Goal: Transaction & Acquisition: Purchase product/service

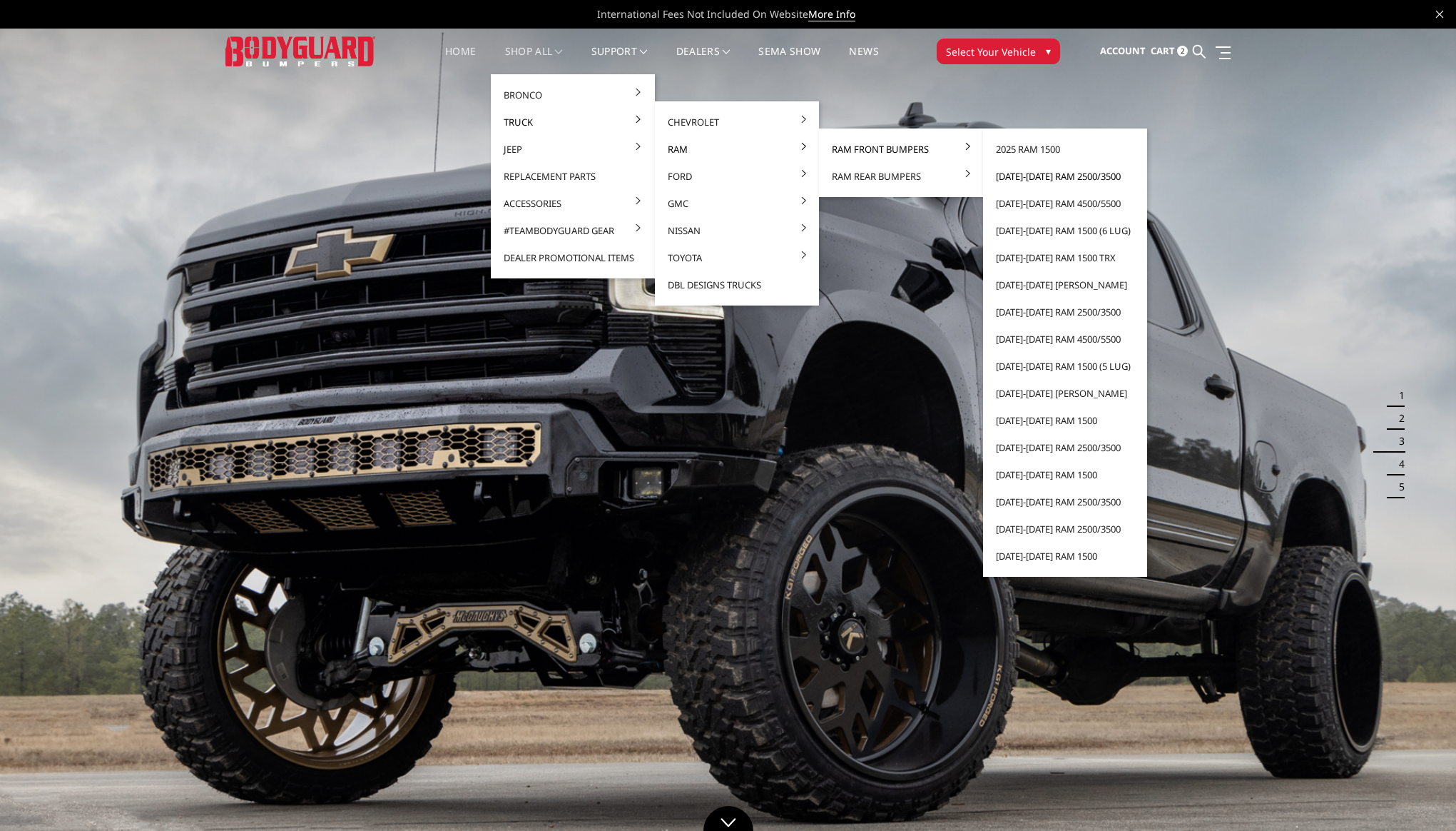
click at [1033, 174] on link "[DATE]-[DATE] Ram 2500/3500" at bounding box center [1065, 176] width 152 height 27
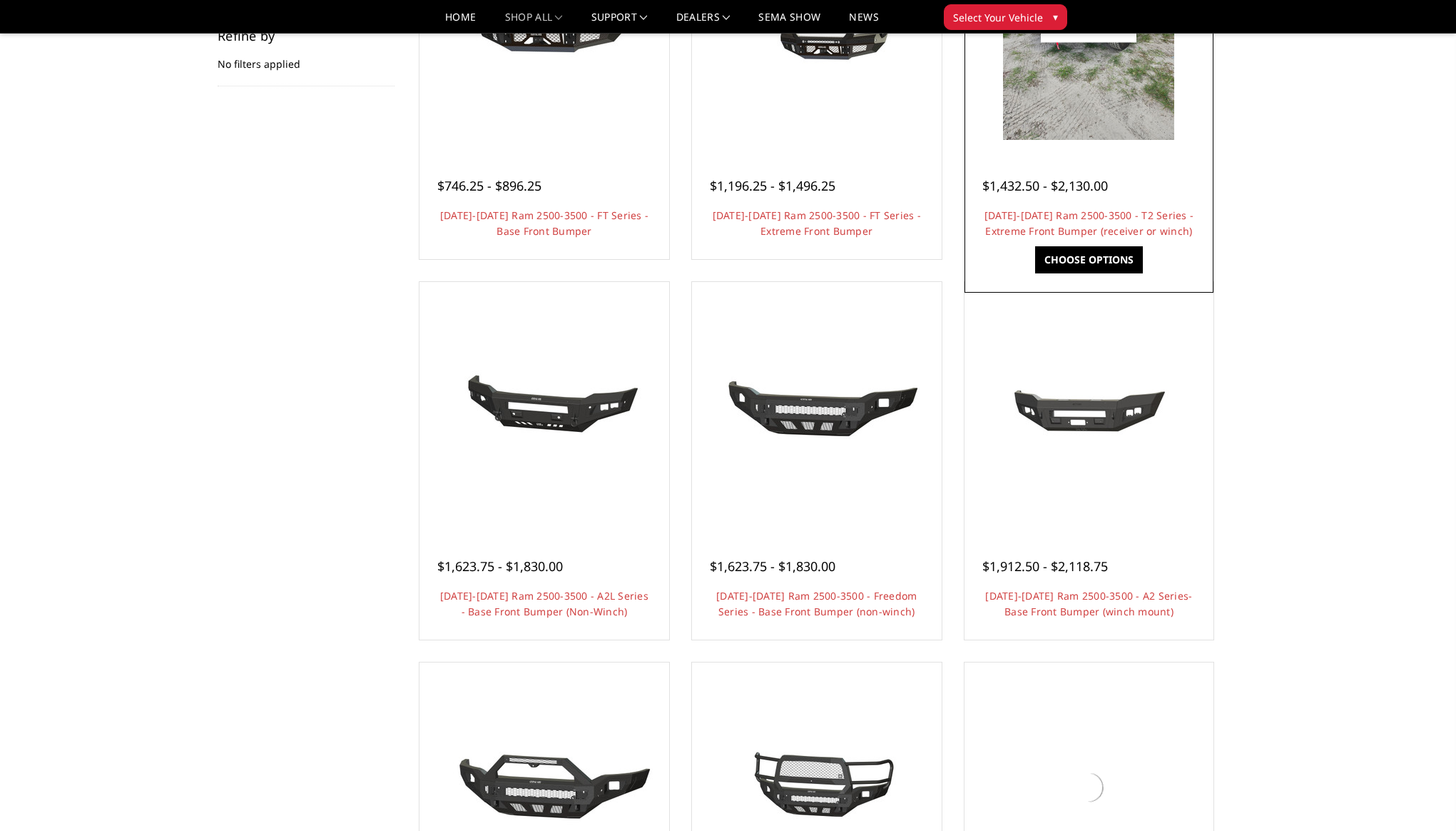
scroll to position [291, 0]
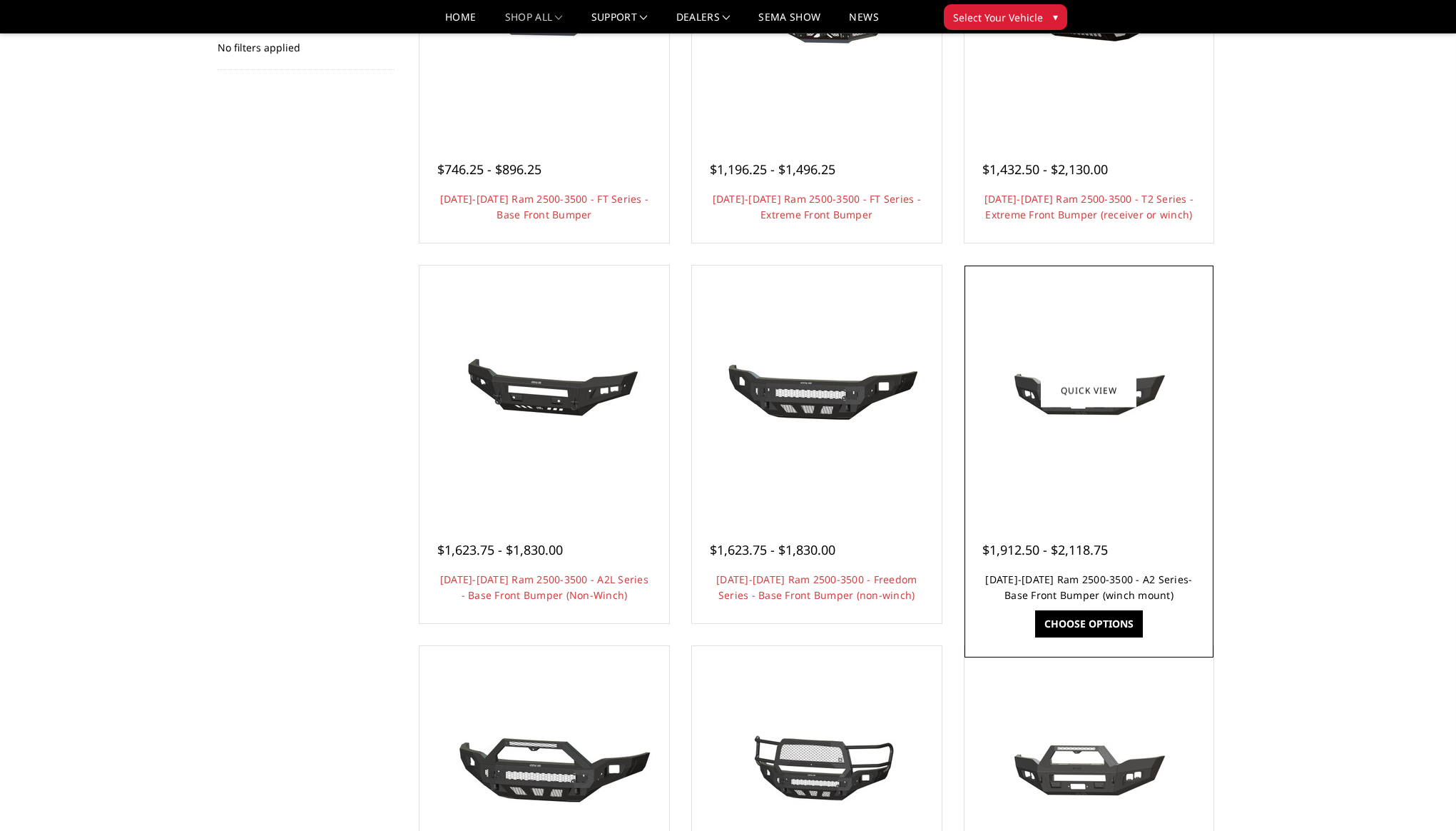
click at [1142, 584] on link "2019-2025 Ram 2500-3500 - A2 Series- Base Front Bumper (winch mount)" at bounding box center [1089, 587] width 207 height 30
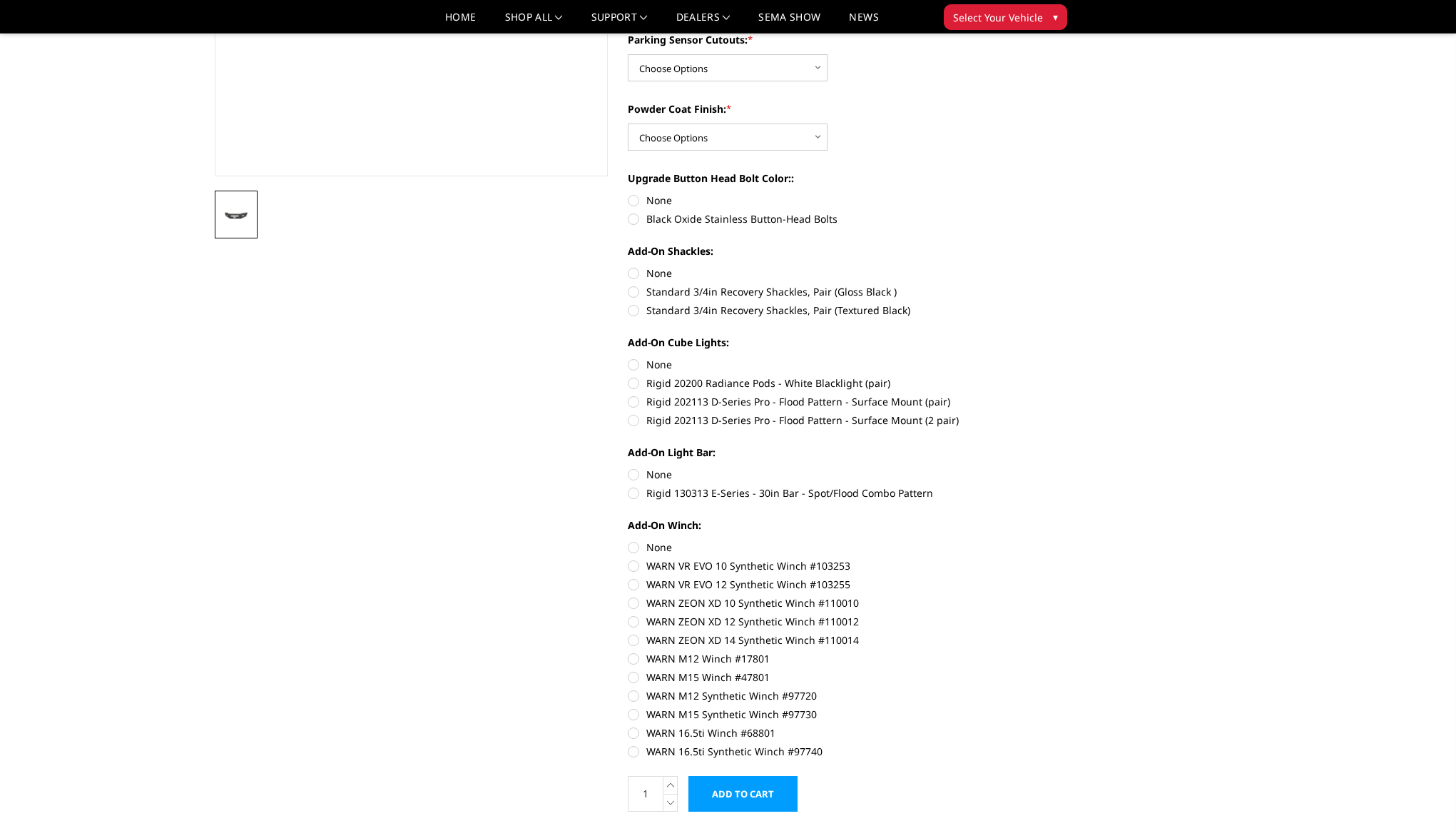
scroll to position [355, 0]
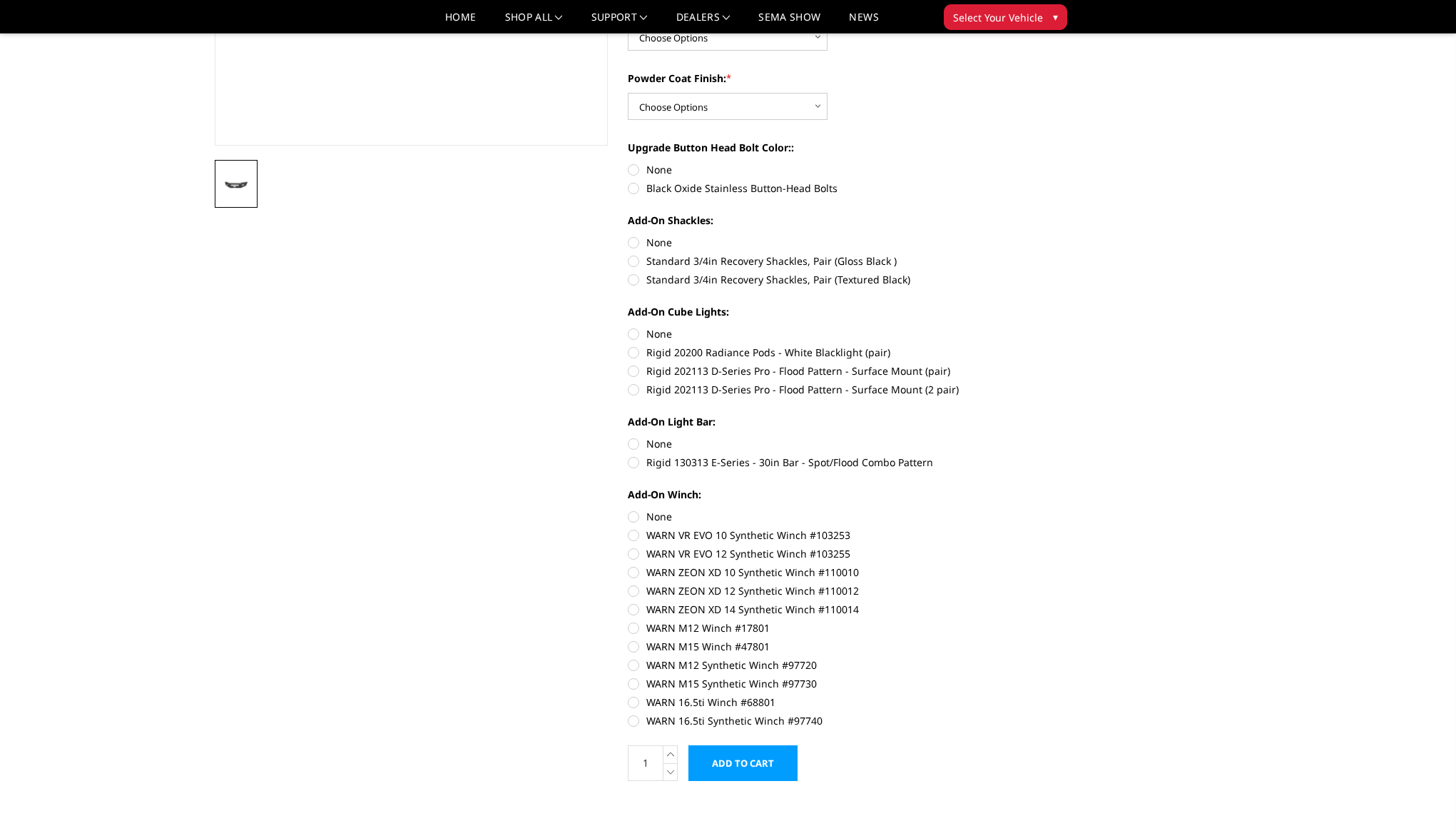
click at [635, 645] on label "WARN M15 Winch #47801" at bounding box center [824, 646] width 394 height 15
click at [1022, 621] on input "WARN M15 Winch #47801" at bounding box center [1022, 620] width 1 height 1
radio input "true"
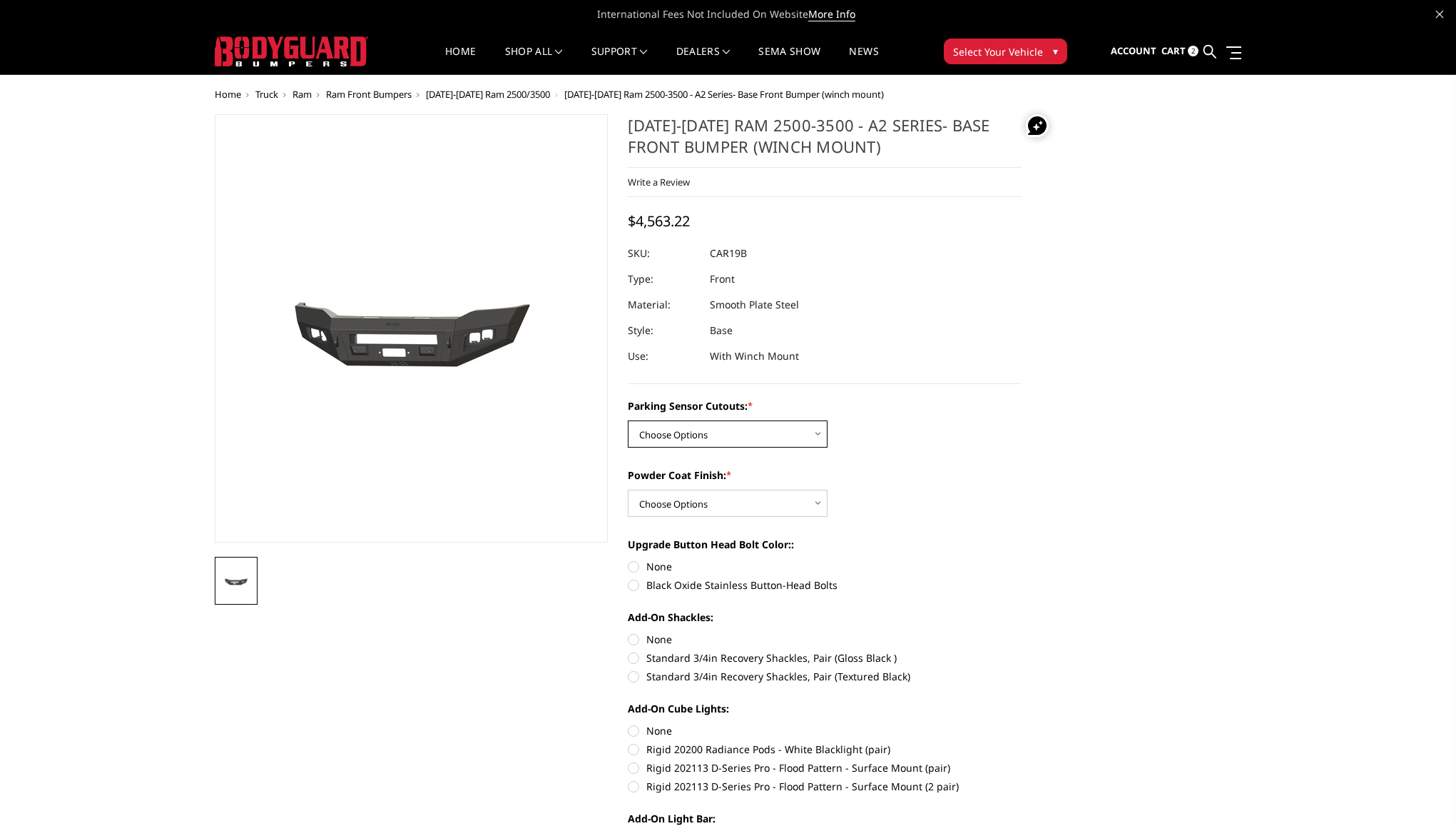
click at [720, 436] on select "Choose Options No - Without Parking Sensor Cutouts Yes - With Parking Sensor Cu…" at bounding box center [727, 433] width 200 height 27
select select "2015"
click at [628, 420] on select "Choose Options No - Without Parking Sensor Cutouts Yes - With Parking Sensor Cu…" at bounding box center [727, 433] width 200 height 27
click at [711, 503] on select "Choose Options Bare Metal Textured Black Powder Coat" at bounding box center [727, 503] width 200 height 27
select select "2017"
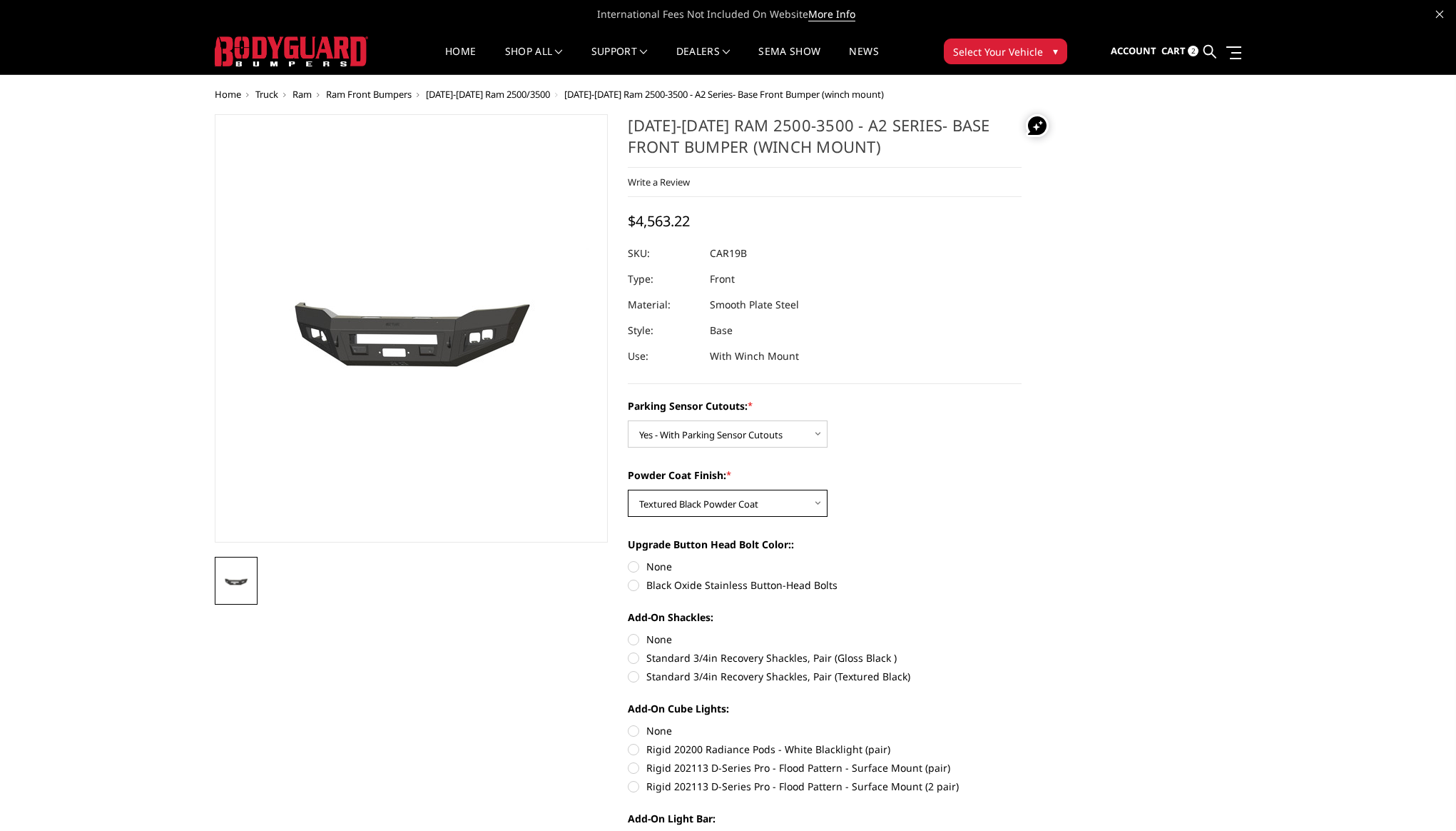
click at [628, 489] on select "Choose Options Bare Metal Textured Black Powder Coat" at bounding box center [727, 503] width 200 height 27
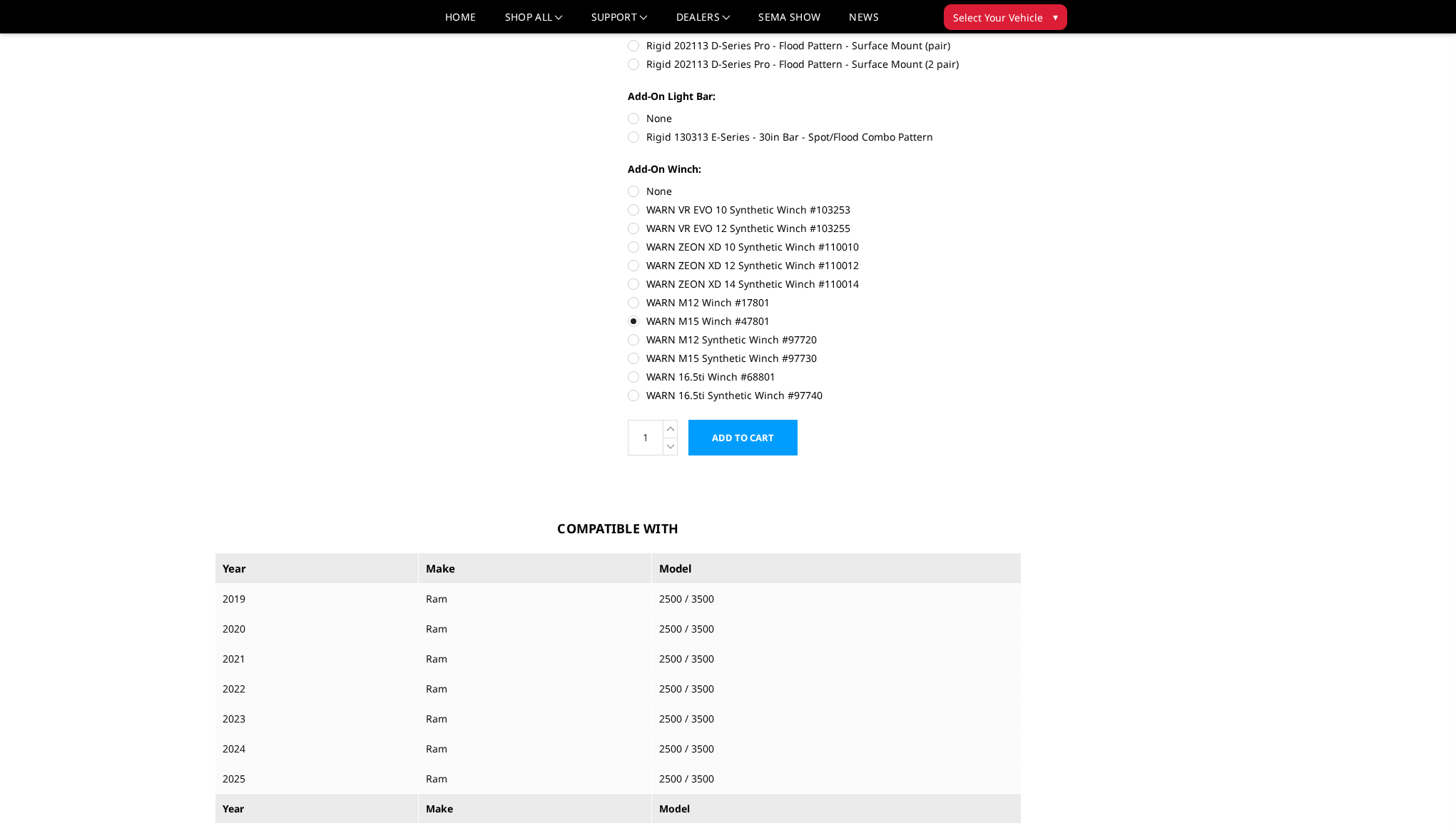
scroll to position [668, 0]
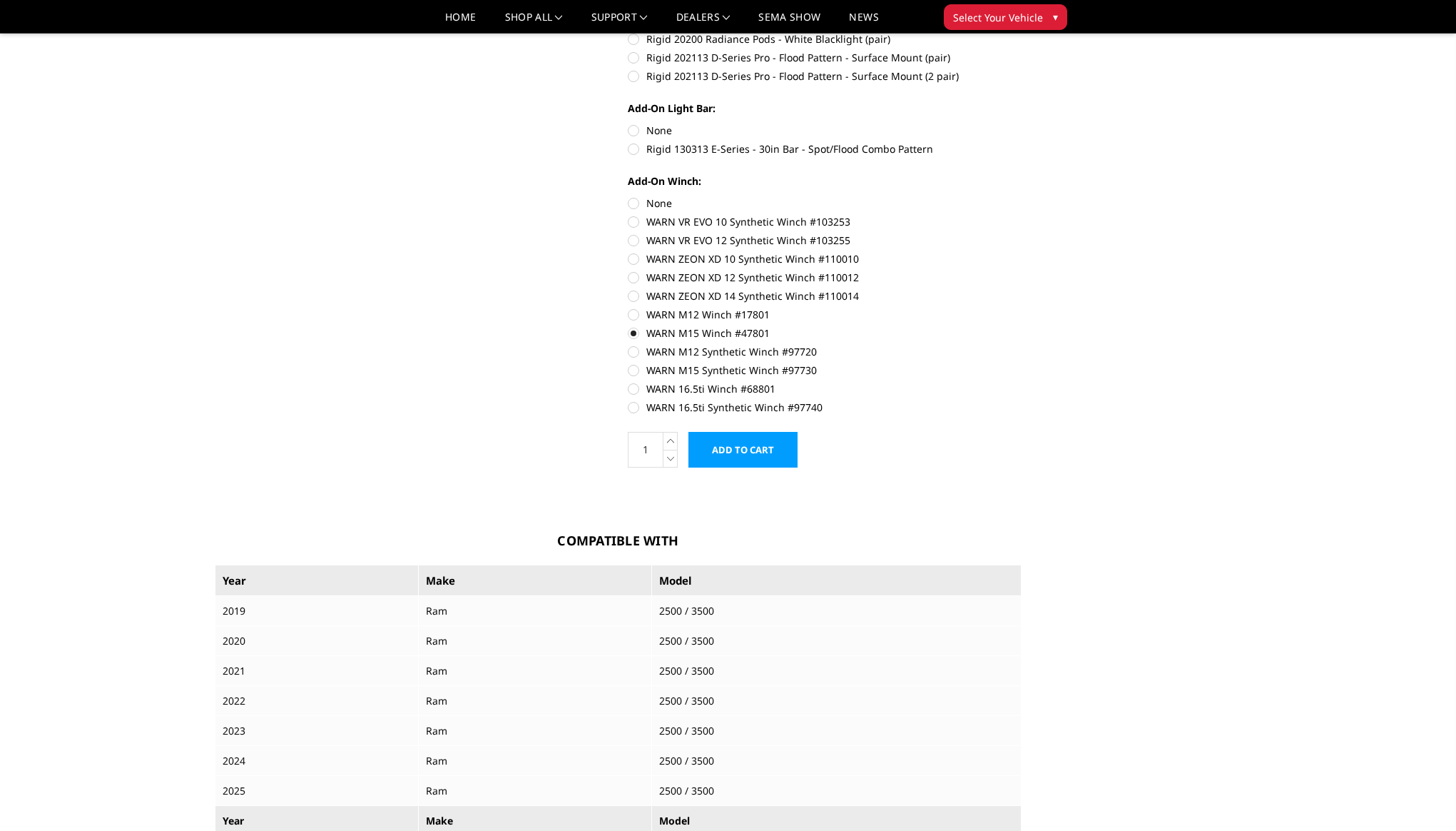
click at [634, 338] on label "WARN M15 Winch #47801" at bounding box center [824, 332] width 394 height 15
click at [1022, 307] on input "WARN M15 Winch #47801" at bounding box center [1022, 307] width 1 height 1
click at [635, 204] on label "None" at bounding box center [824, 202] width 394 height 15
click at [628, 196] on input "None" at bounding box center [628, 195] width 1 height 1
radio input "true"
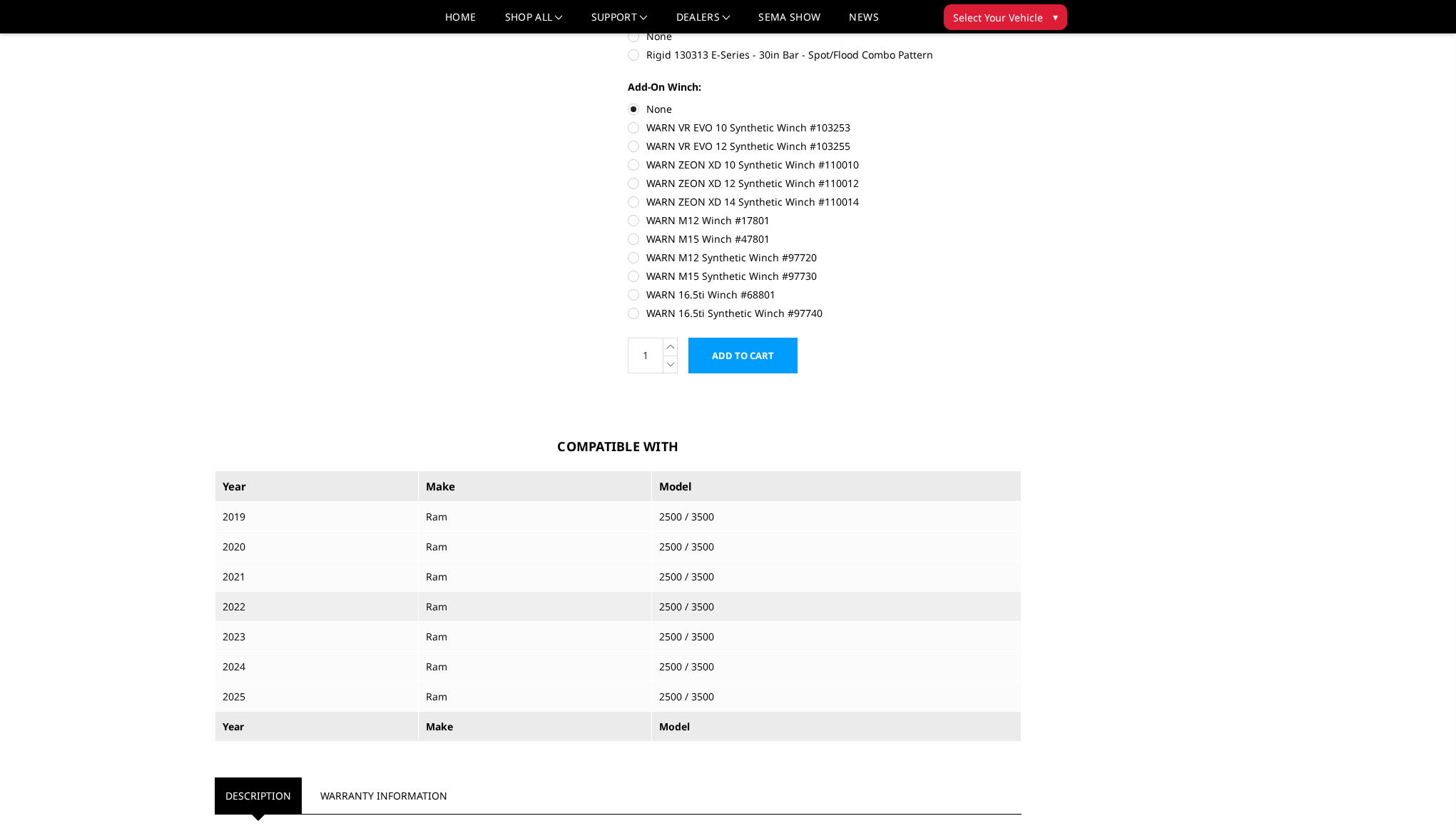
scroll to position [742, 0]
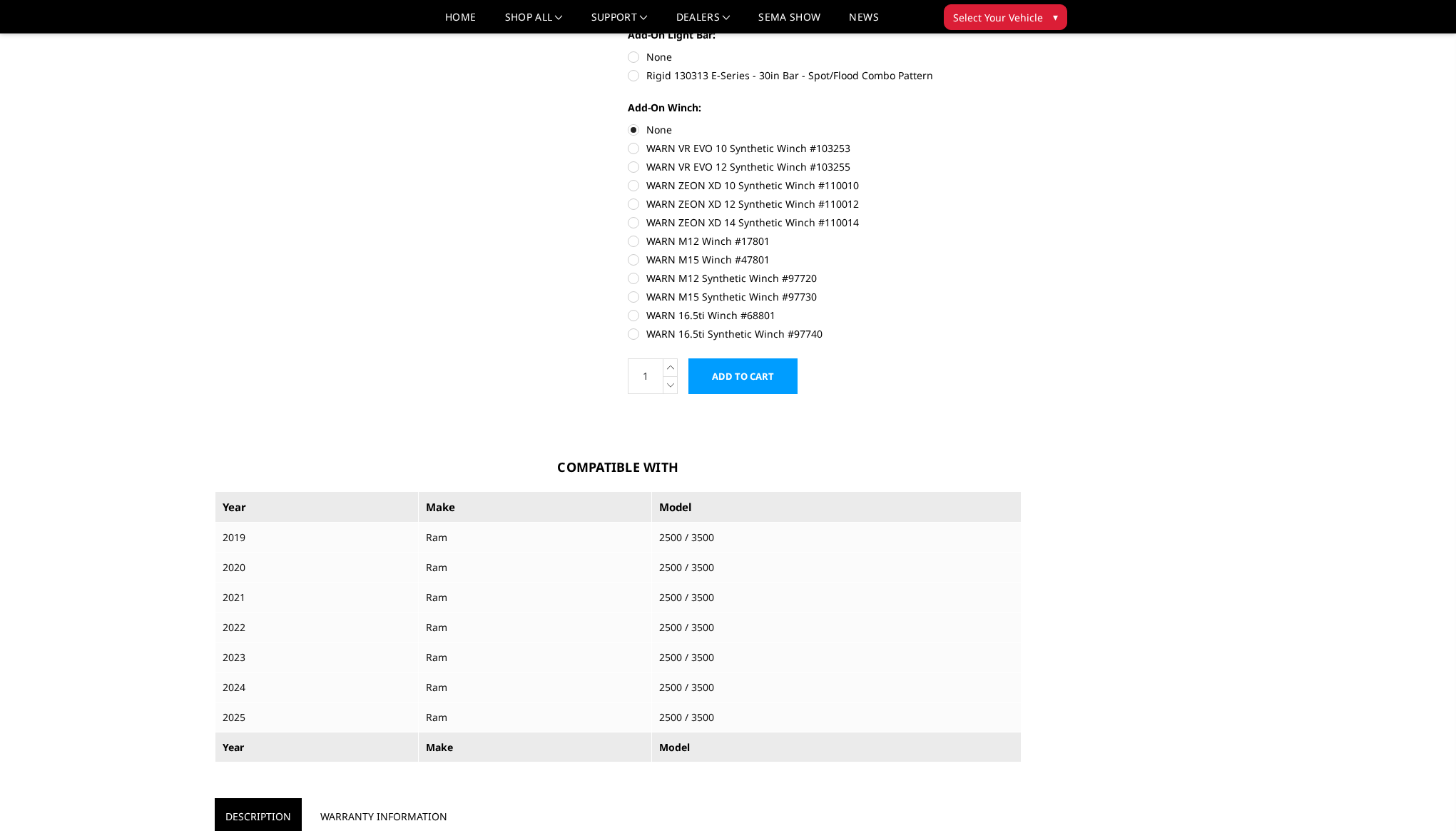
click at [637, 257] on label "WARN M15 Winch #47801" at bounding box center [824, 259] width 394 height 15
click at [1022, 234] on input "WARN M15 Winch #47801" at bounding box center [1022, 233] width 1 height 1
radio input "true"
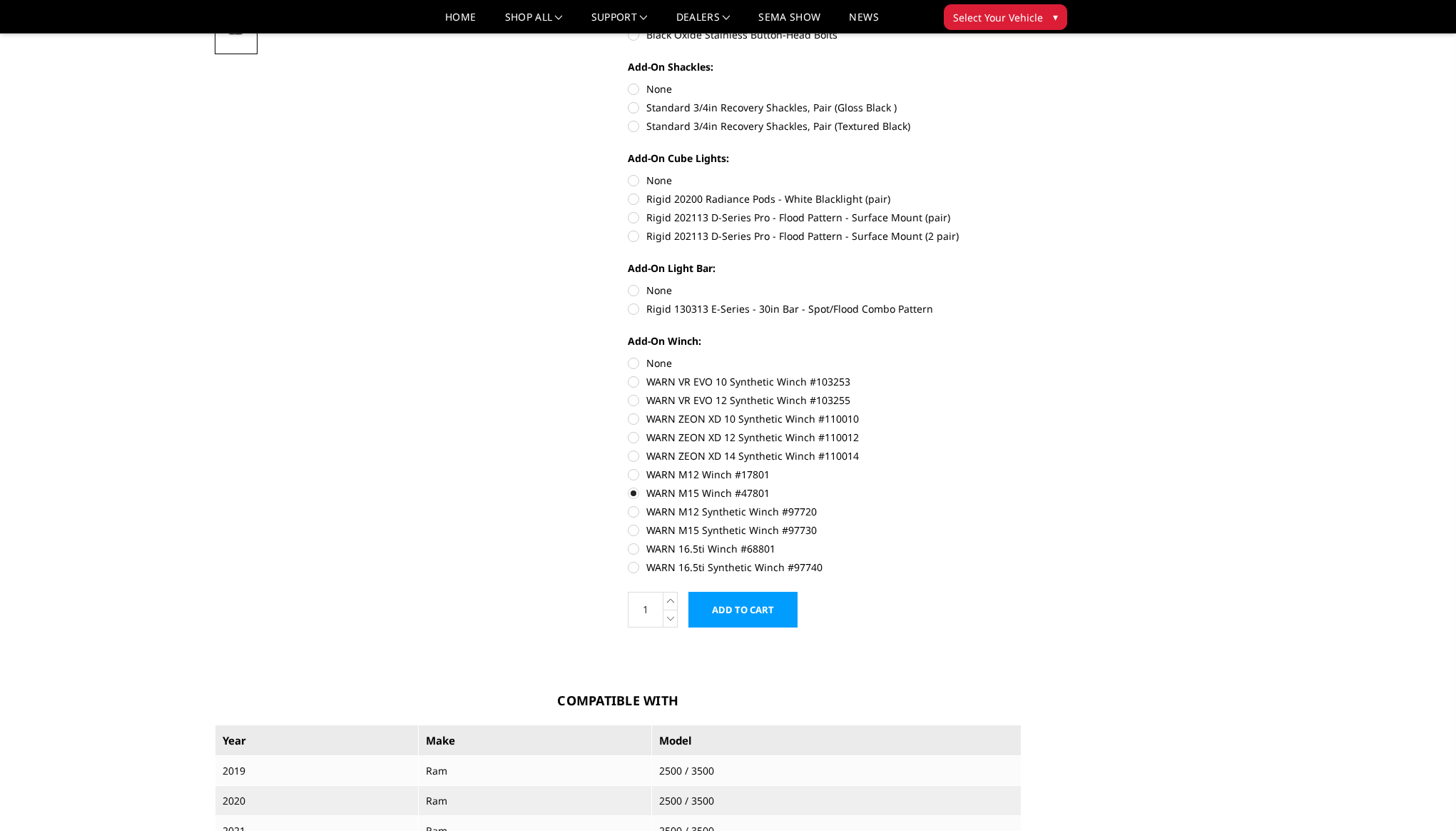
scroll to position [490, 0]
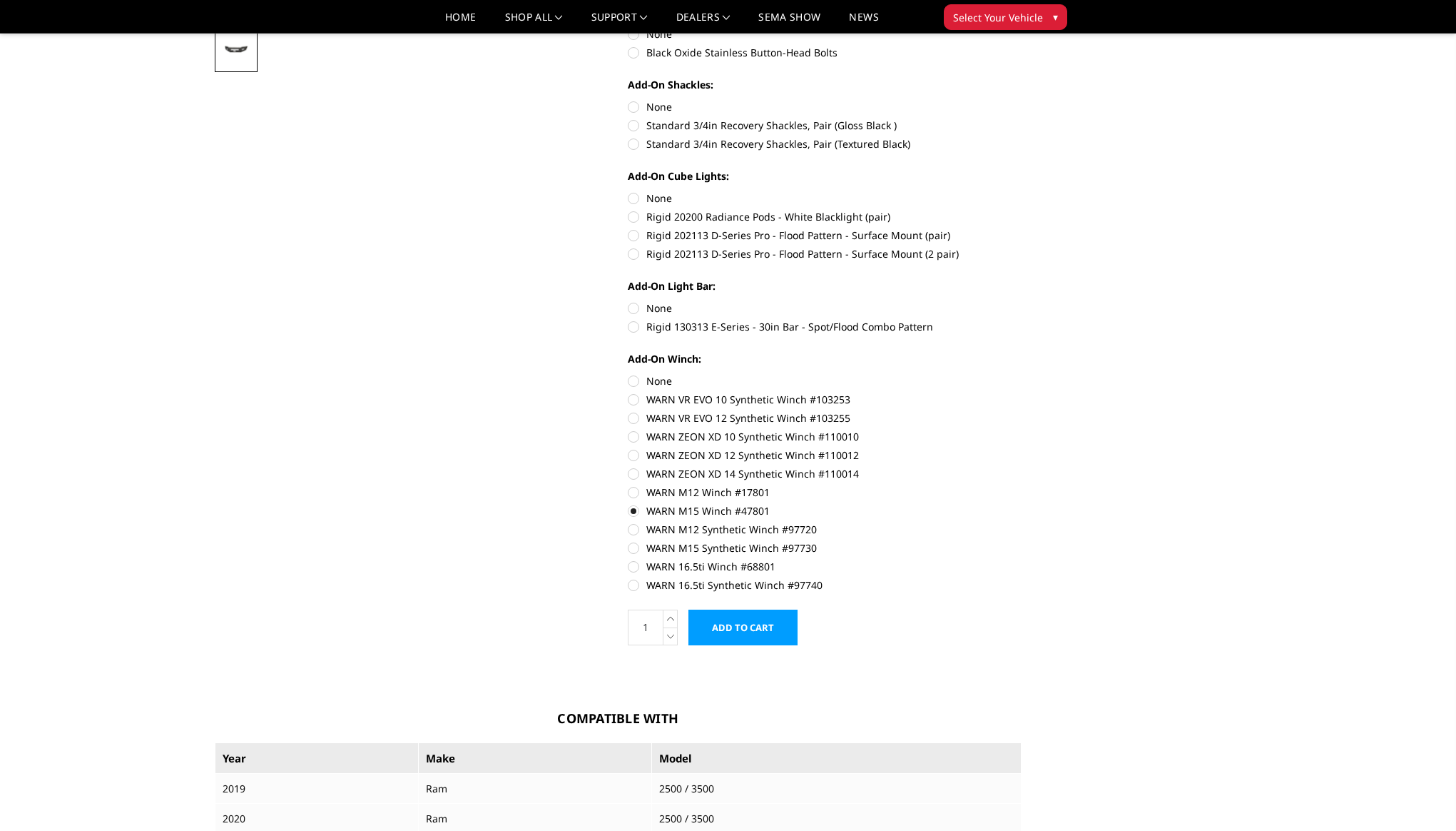
click at [634, 380] on label "None" at bounding box center [824, 380] width 394 height 15
click at [628, 374] on input "None" at bounding box center [628, 373] width 1 height 1
radio input "true"
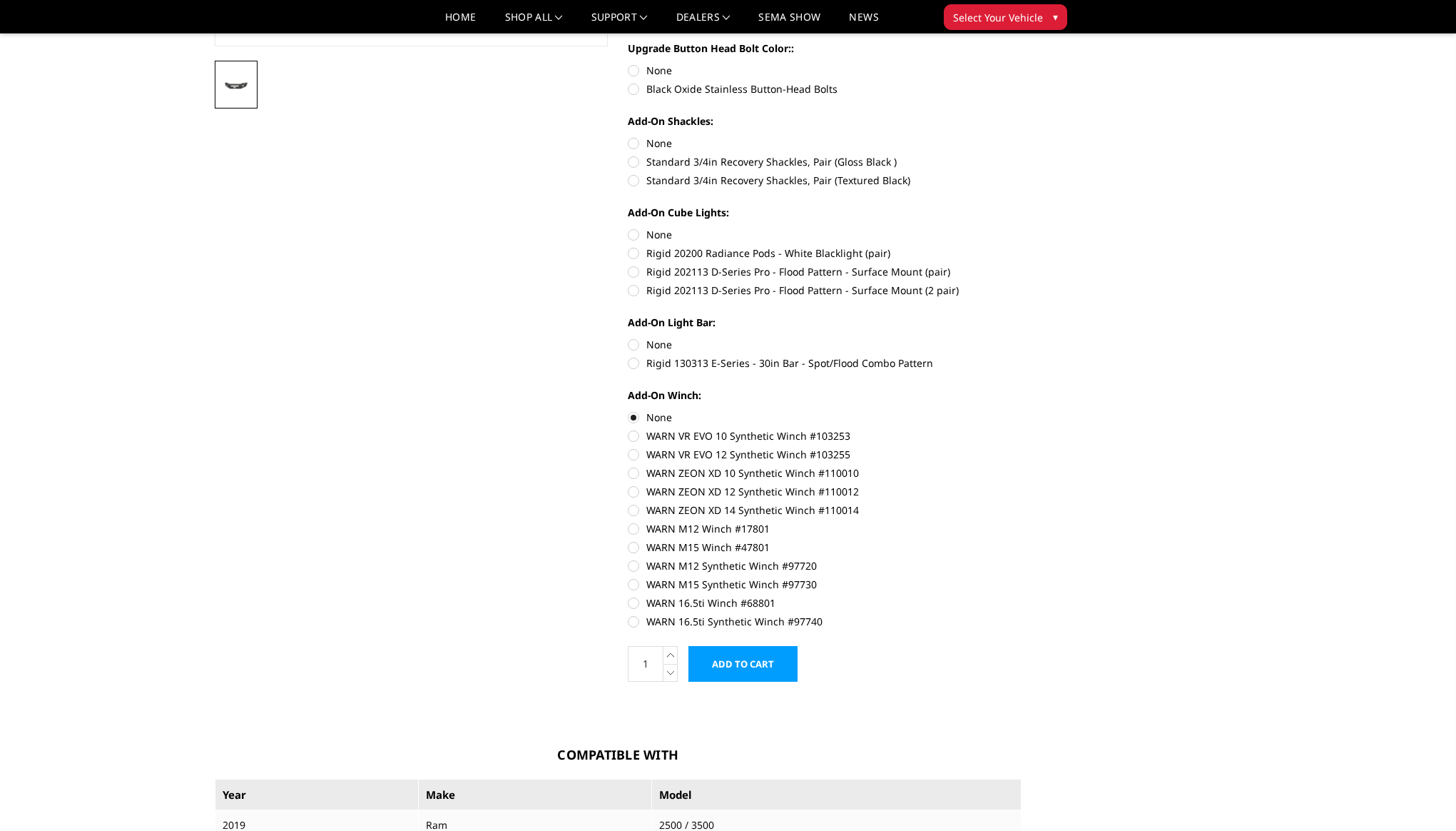
scroll to position [636, 0]
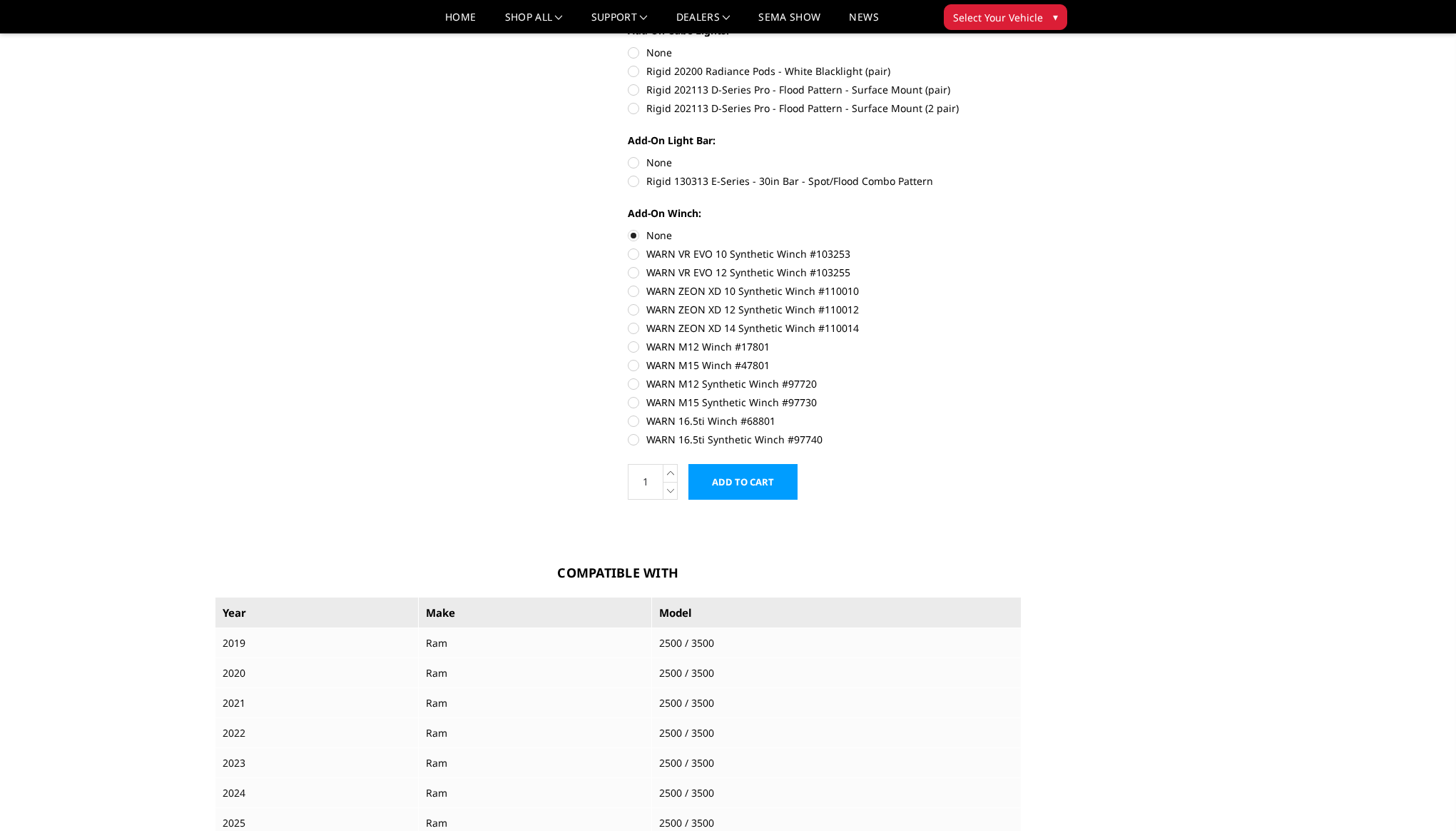
click at [755, 370] on label "WARN M15 Winch #47801" at bounding box center [824, 365] width 394 height 15
click at [1022, 340] on input "WARN M15 Winch #47801" at bounding box center [1022, 339] width 1 height 1
radio input "true"
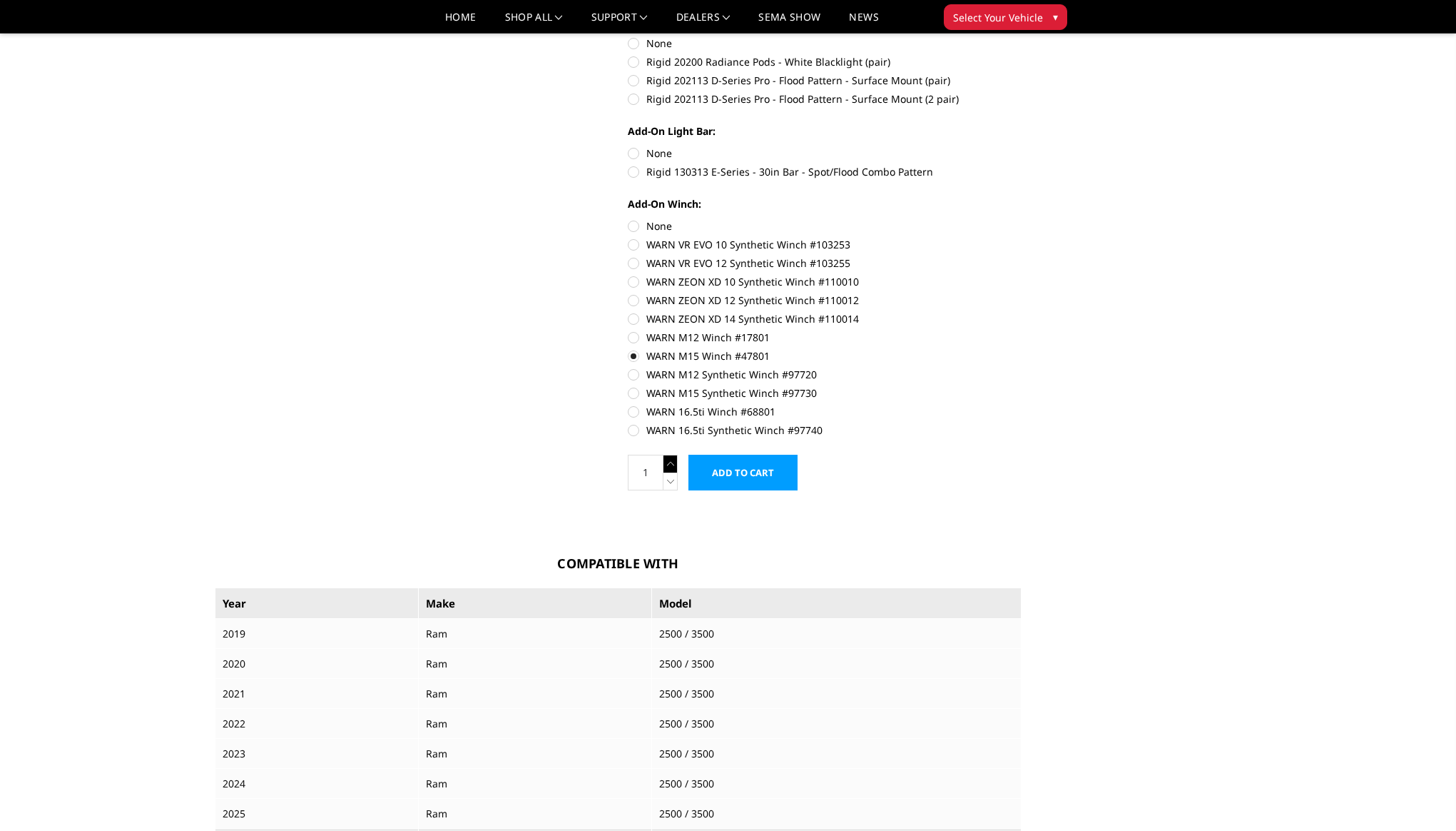
click at [670, 468] on icon at bounding box center [670, 463] width 14 height 18
type input "2"
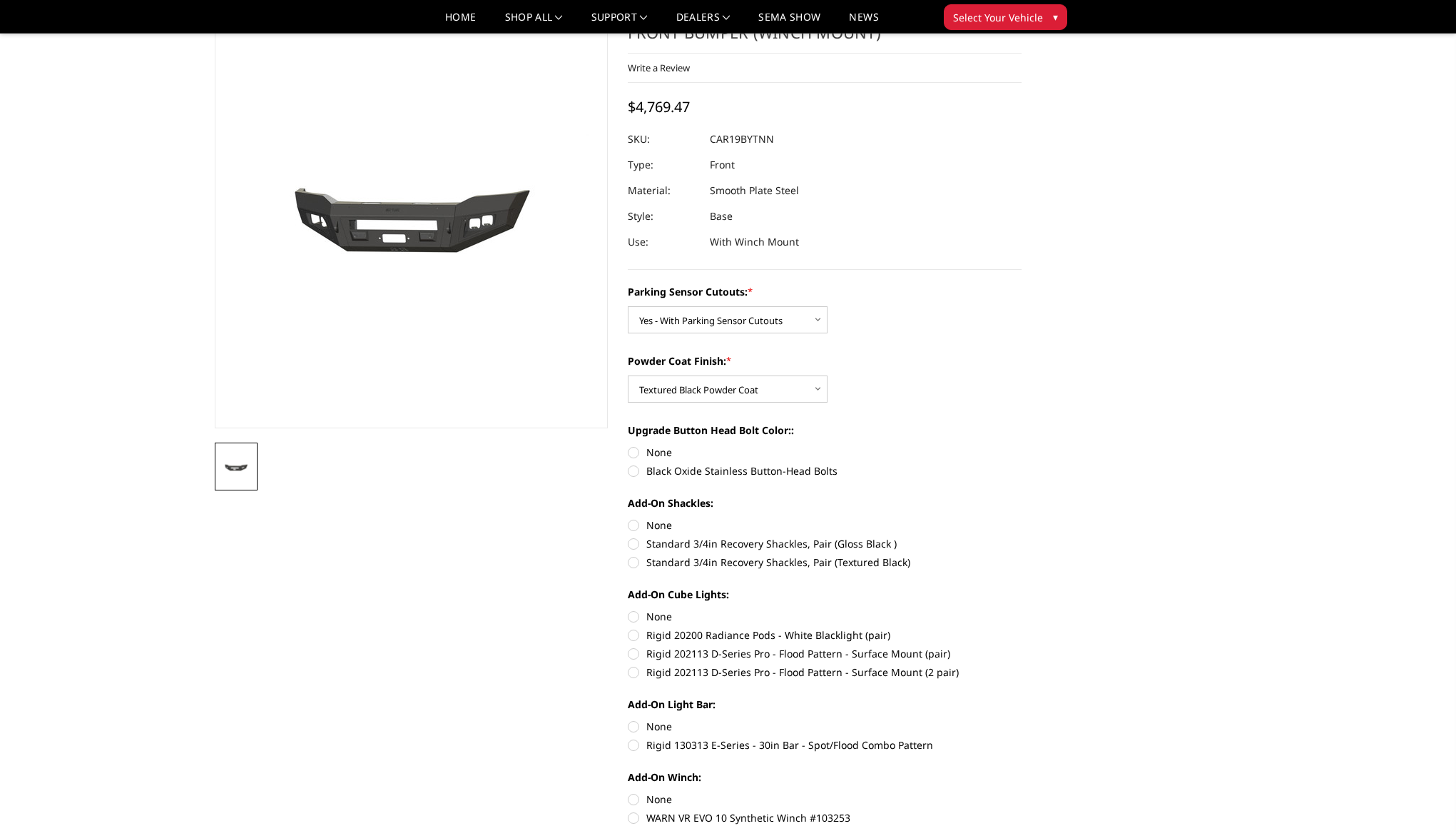
scroll to position [0, 0]
